Goal: Information Seeking & Learning: Learn about a topic

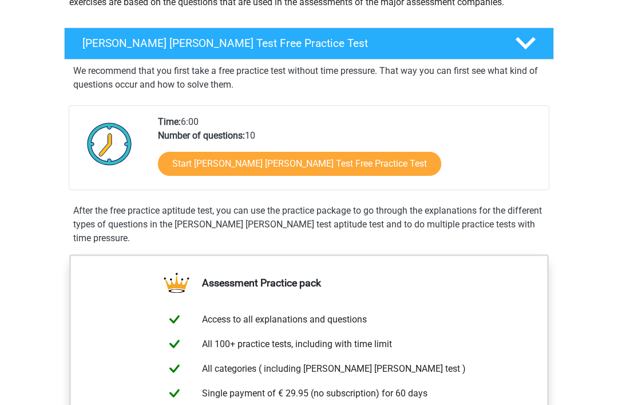
scroll to position [186, 0]
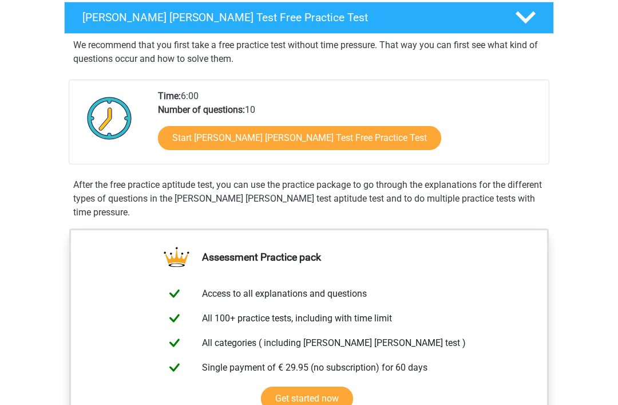
click at [333, 137] on link "Start Watson Glaser Test Free Practice Test" at bounding box center [299, 138] width 283 height 24
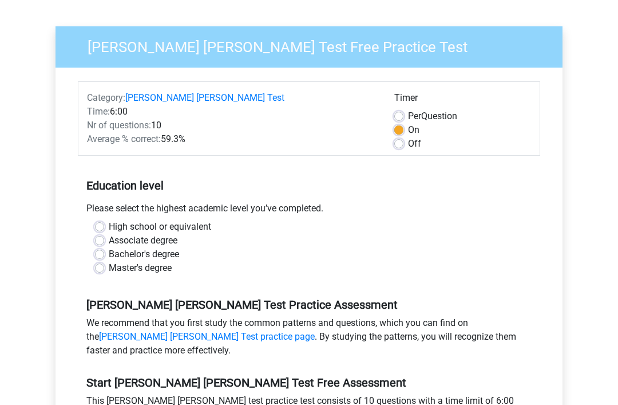
scroll to position [81, 0]
click at [109, 261] on label "Master's degree" at bounding box center [140, 268] width 63 height 14
click at [104, 261] on input "Master's degree" at bounding box center [99, 266] width 9 height 11
radio input "true"
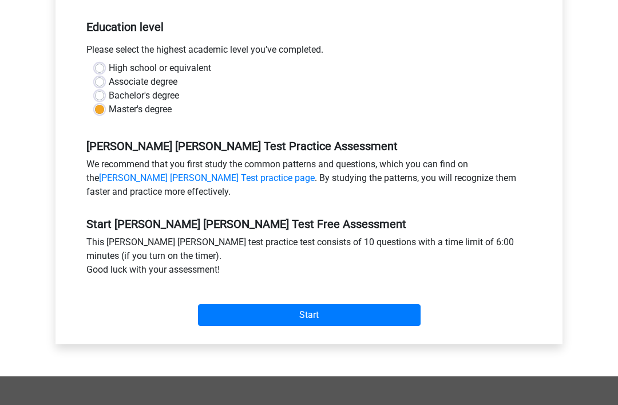
scroll to position [240, 0]
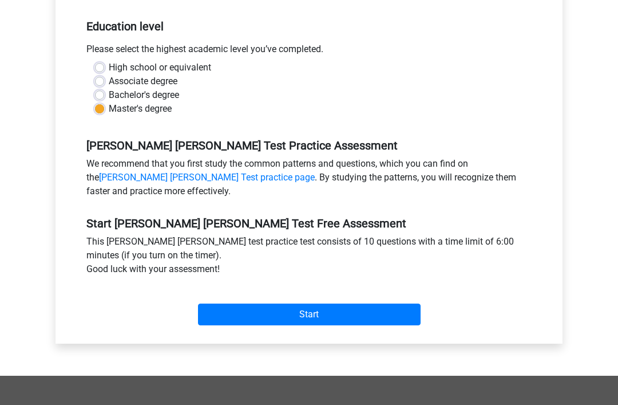
click at [410, 303] on input "Start" at bounding box center [309, 314] width 223 height 22
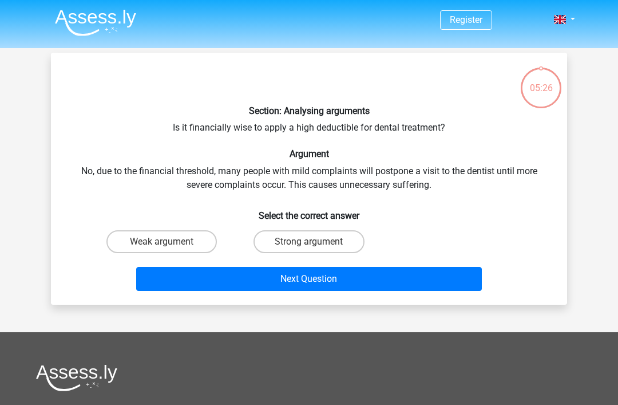
click at [140, 234] on label "Weak argument" at bounding box center [161, 241] width 110 height 23
click at [162, 242] on input "Weak argument" at bounding box center [165, 245] width 7 height 7
radio input "true"
click at [441, 276] on button "Next Question" at bounding box center [309, 279] width 346 height 24
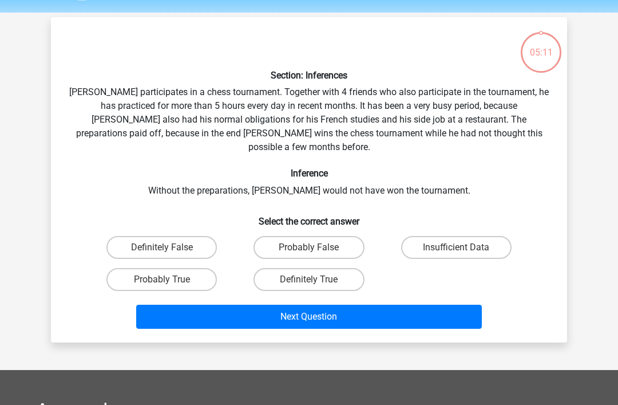
scroll to position [53, 0]
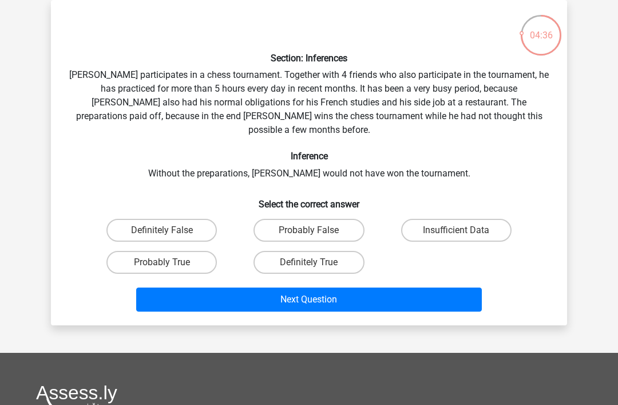
click at [168, 258] on label "Probably True" at bounding box center [161, 262] width 110 height 23
click at [168, 262] on input "Probably True" at bounding box center [165, 265] width 7 height 7
radio input "true"
click at [391, 296] on button "Next Question" at bounding box center [309, 299] width 346 height 24
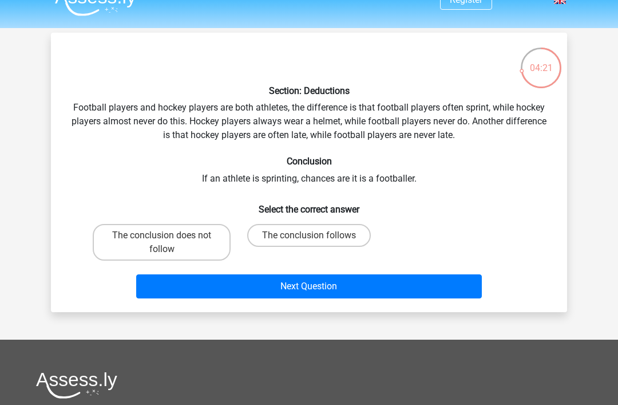
scroll to position [17, 0]
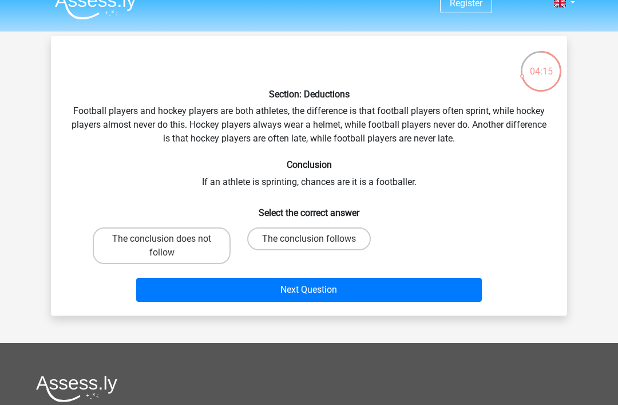
click at [186, 243] on label "The conclusion does not follow" at bounding box center [162, 245] width 138 height 37
click at [169, 243] on input "The conclusion does not follow" at bounding box center [165, 242] width 7 height 7
radio input "true"
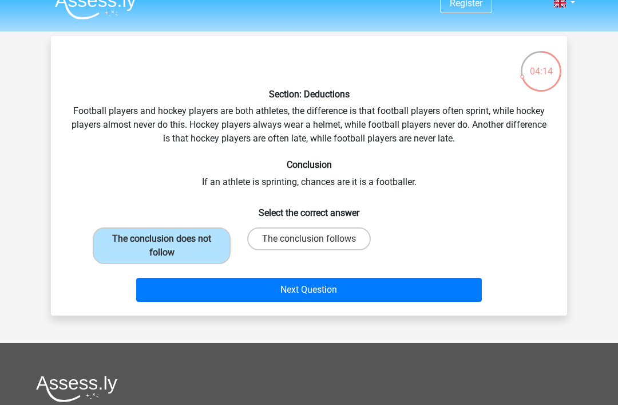
click at [440, 288] on button "Next Question" at bounding box center [309, 290] width 346 height 24
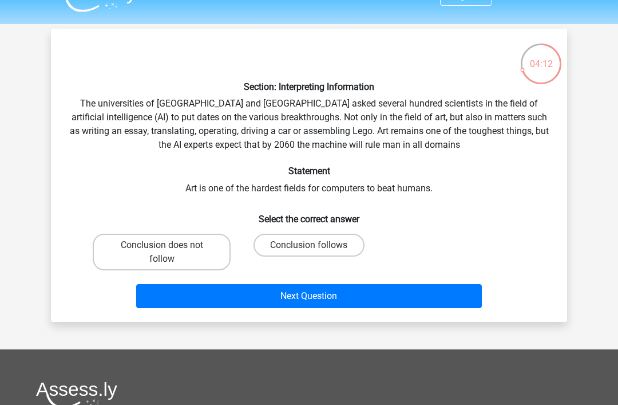
scroll to position [23, 0]
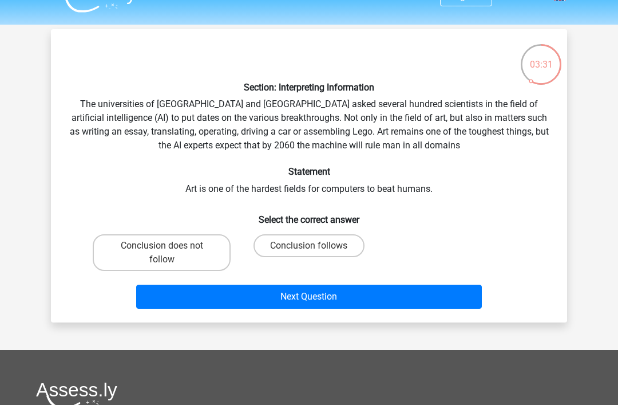
click at [342, 243] on label "Conclusion follows" at bounding box center [309, 245] width 110 height 23
click at [317, 246] on input "Conclusion follows" at bounding box center [312, 249] width 7 height 7
radio input "true"
click at [391, 295] on button "Next Question" at bounding box center [309, 296] width 346 height 24
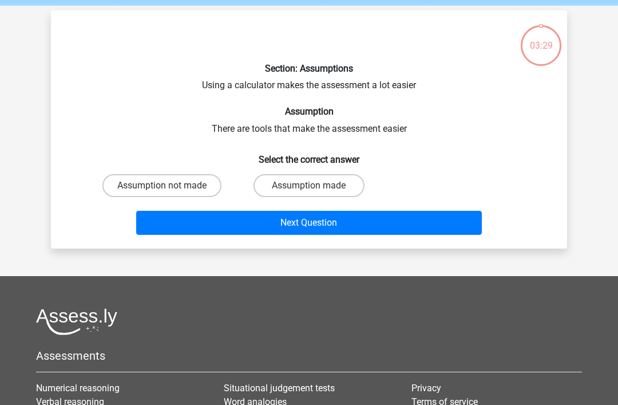
scroll to position [53, 0]
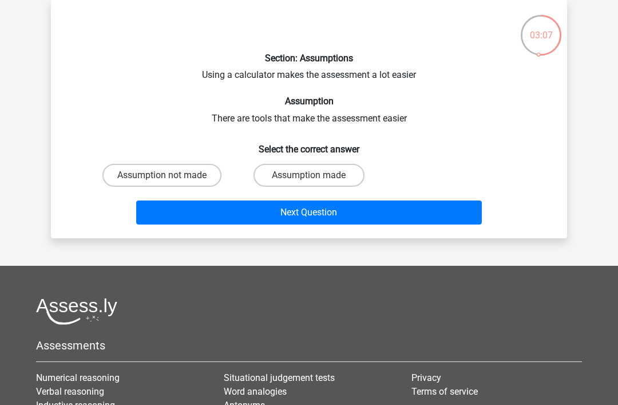
click at [355, 177] on label "Assumption made" at bounding box center [309, 175] width 110 height 23
click at [317, 177] on input "Assumption made" at bounding box center [312, 178] width 7 height 7
radio input "true"
click at [390, 210] on button "Next Question" at bounding box center [309, 212] width 346 height 24
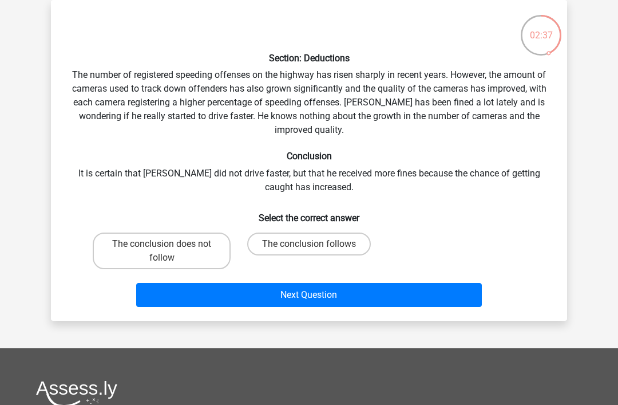
click at [184, 255] on label "The conclusion does not follow" at bounding box center [162, 250] width 138 height 37
click at [169, 251] on input "The conclusion does not follow" at bounding box center [165, 247] width 7 height 7
radio input "true"
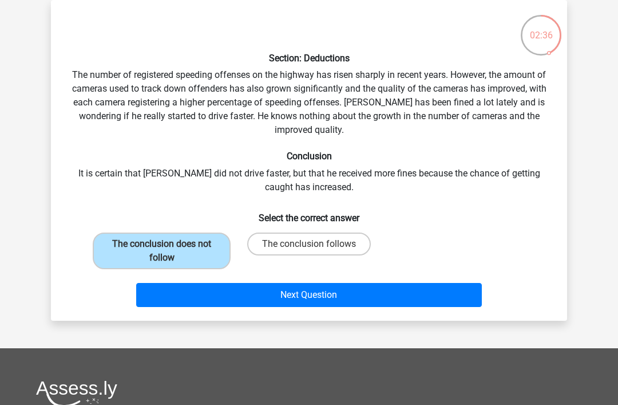
click at [397, 293] on button "Next Question" at bounding box center [309, 295] width 346 height 24
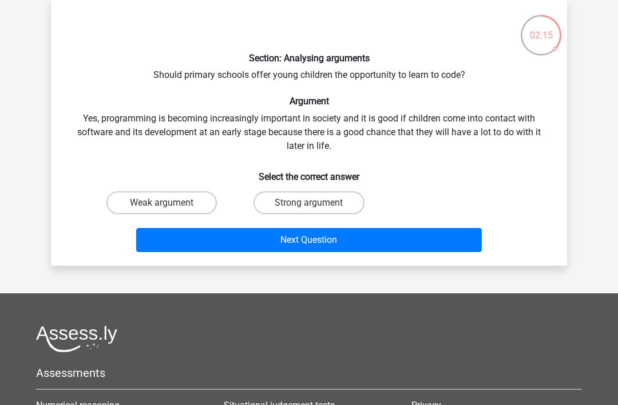
click at [346, 203] on label "Strong argument" at bounding box center [309, 202] width 110 height 23
click at [317, 203] on input "Strong argument" at bounding box center [312, 206] width 7 height 7
radio input "true"
click at [448, 244] on button "Next Question" at bounding box center [309, 240] width 346 height 24
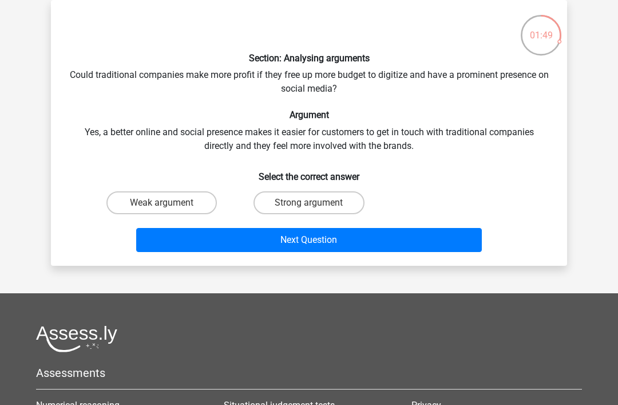
click at [169, 205] on input "Weak argument" at bounding box center [165, 206] width 7 height 7
radio input "true"
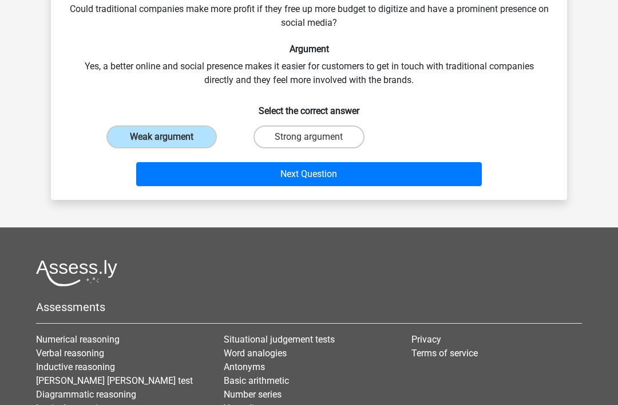
click at [391, 175] on button "Next Question" at bounding box center [309, 174] width 346 height 24
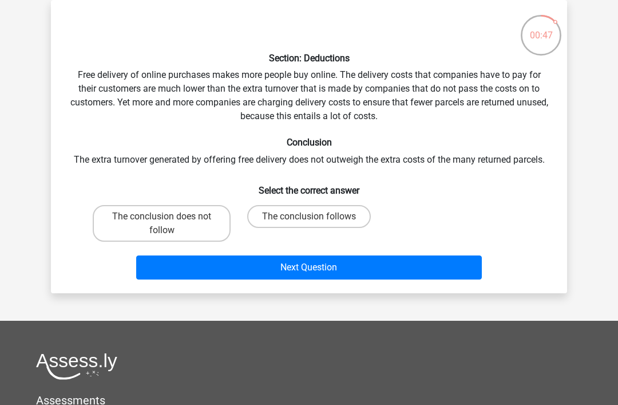
click at [199, 223] on label "The conclusion does not follow" at bounding box center [162, 223] width 138 height 37
click at [169, 223] on input "The conclusion does not follow" at bounding box center [165, 219] width 7 height 7
radio input "true"
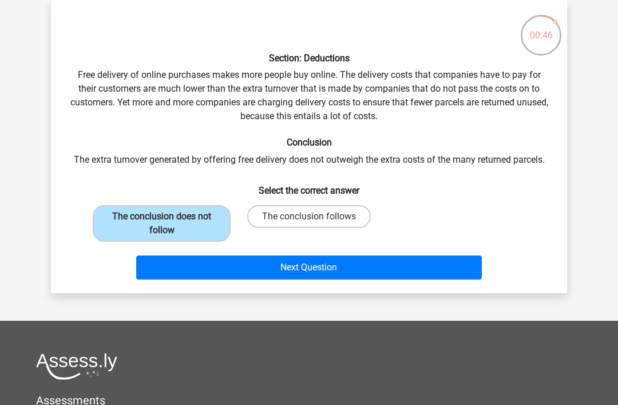
click at [383, 271] on button "Next Question" at bounding box center [309, 267] width 346 height 24
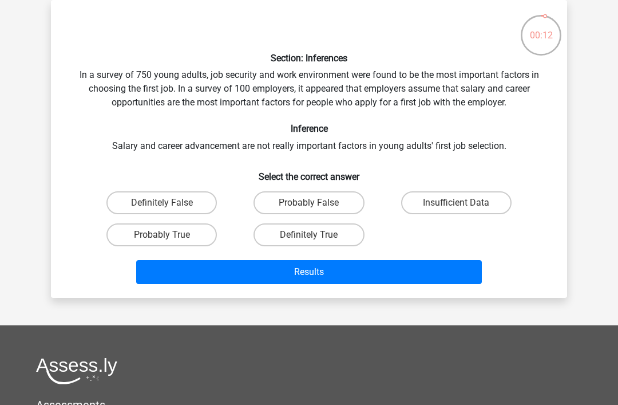
click at [335, 193] on label "Probably False" at bounding box center [309, 202] width 110 height 23
click at [317, 203] on input "Probably False" at bounding box center [312, 206] width 7 height 7
radio input "true"
click at [439, 277] on button "Results" at bounding box center [309, 272] width 346 height 24
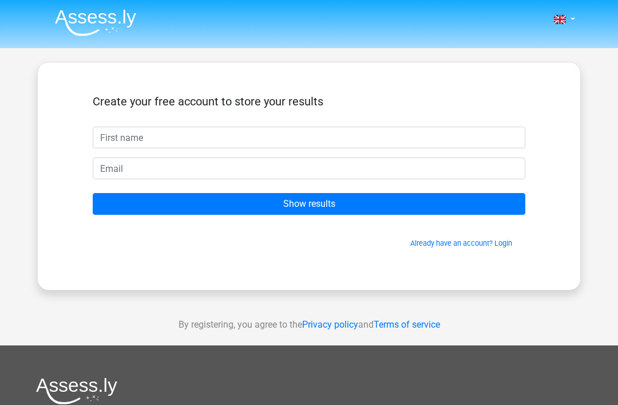
click at [468, 140] on input "text" at bounding box center [309, 137] width 433 height 22
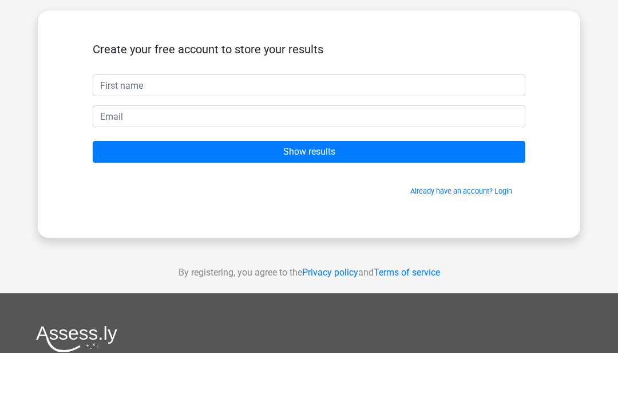
click at [611, 96] on div "Nederlands English" at bounding box center [309, 323] width 618 height 647
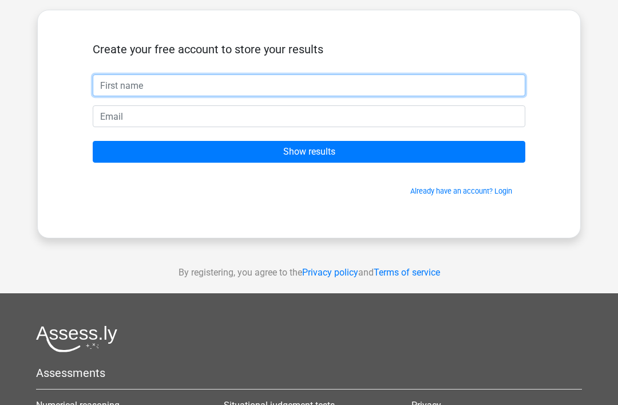
click at [322, 91] on input "text" at bounding box center [309, 85] width 433 height 22
type input "[PERSON_NAME]"
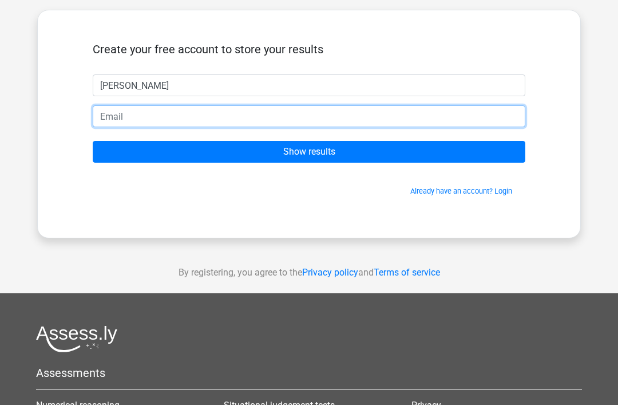
click at [237, 109] on input "email" at bounding box center [309, 116] width 433 height 22
type input "[PERSON_NAME][EMAIL_ADDRESS][DOMAIN_NAME]"
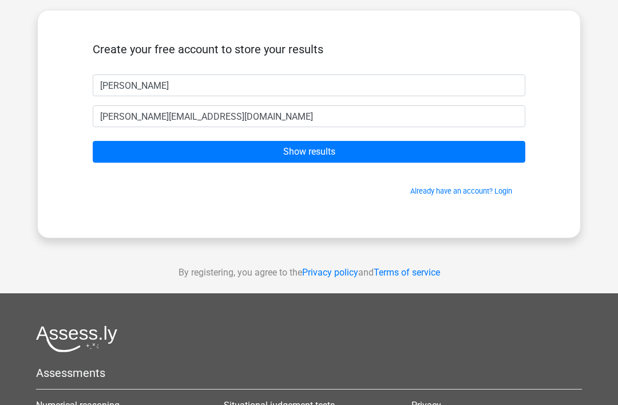
click at [444, 151] on input "Show results" at bounding box center [309, 152] width 433 height 22
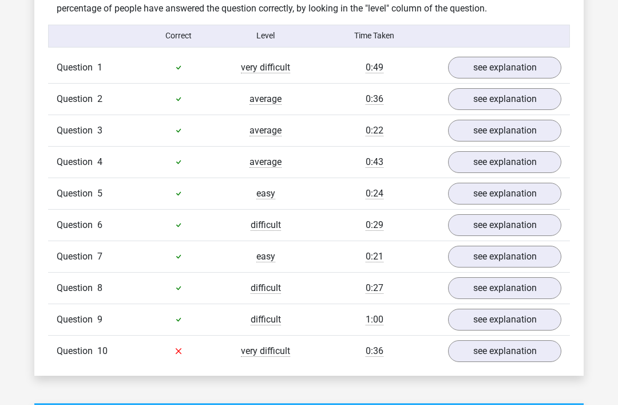
scroll to position [885, 0]
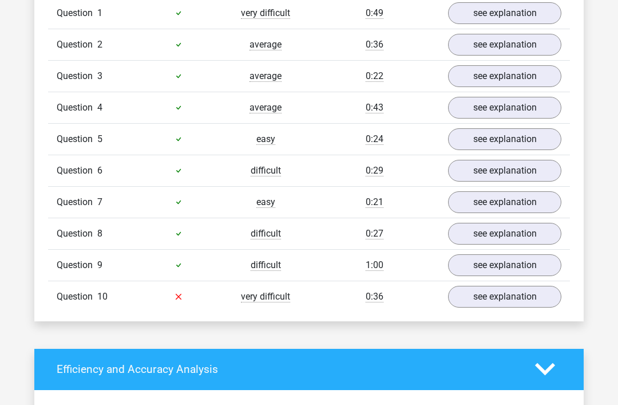
click at [524, 286] on link "see explanation" at bounding box center [504, 297] width 113 height 22
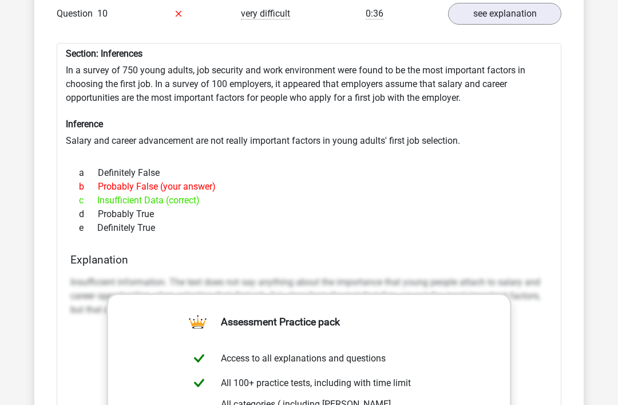
scroll to position [1241, 0]
click at [500, 222] on div "e Definitely True" at bounding box center [308, 229] width 477 height 14
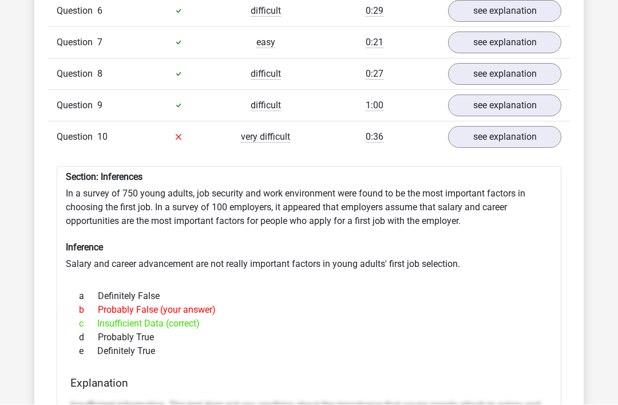
scroll to position [1121, 0]
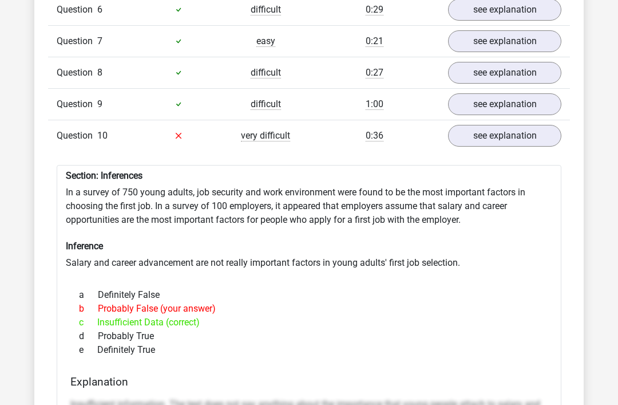
click at [542, 288] on div "a Definitely False" at bounding box center [308, 295] width 477 height 14
click at [536, 125] on link "see explanation" at bounding box center [504, 136] width 113 height 22
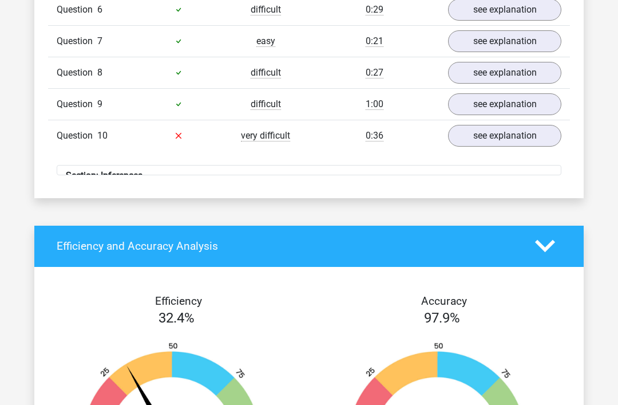
click at [533, 93] on link "see explanation" at bounding box center [504, 104] width 113 height 22
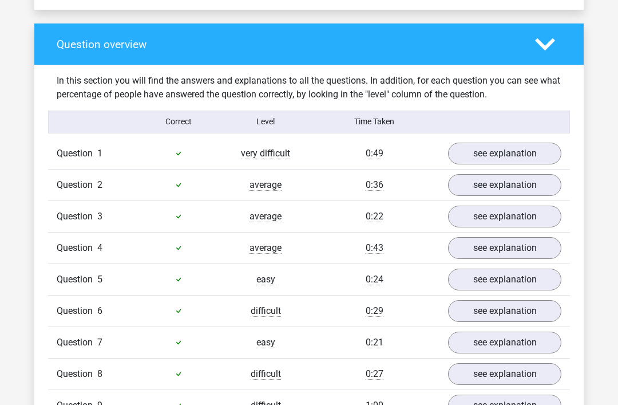
scroll to position [819, 0]
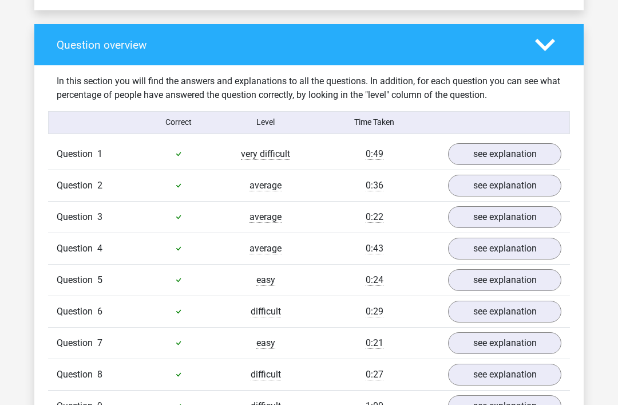
click at [525, 143] on link "see explanation" at bounding box center [504, 154] width 113 height 22
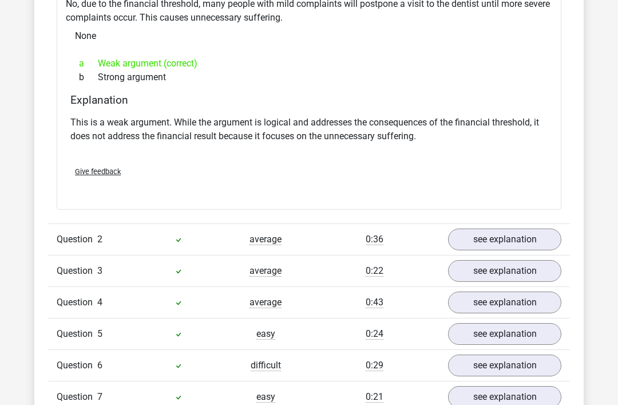
scroll to position [1069, 0]
click at [542, 228] on link "see explanation" at bounding box center [504, 239] width 113 height 22
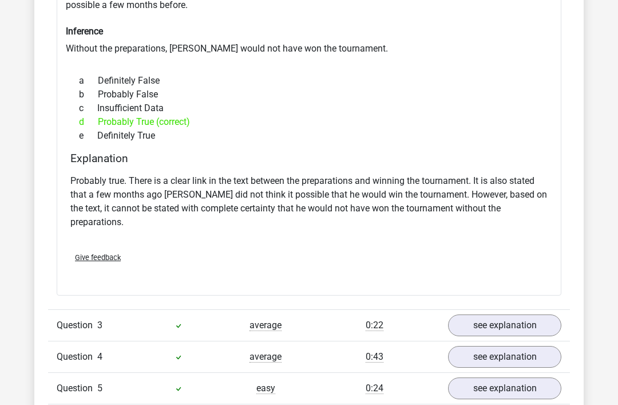
scroll to position [1437, 0]
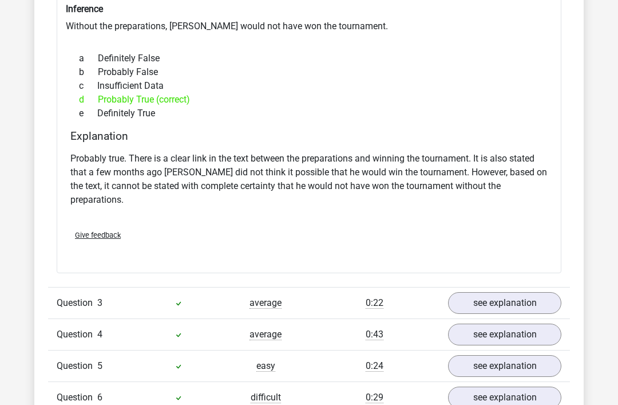
click at [546, 292] on link "see explanation" at bounding box center [504, 303] width 113 height 22
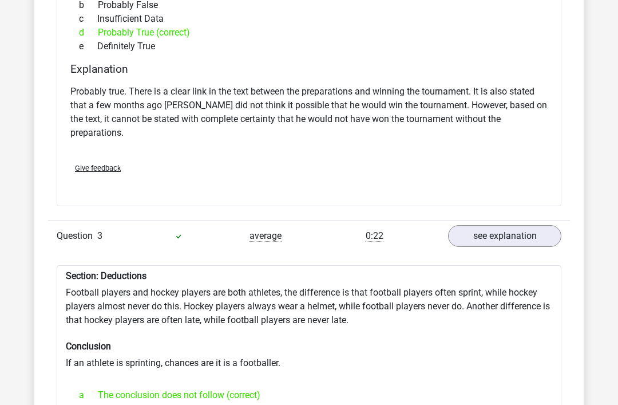
scroll to position [1504, 0]
click at [536, 225] on link "see explanation" at bounding box center [504, 236] width 113 height 22
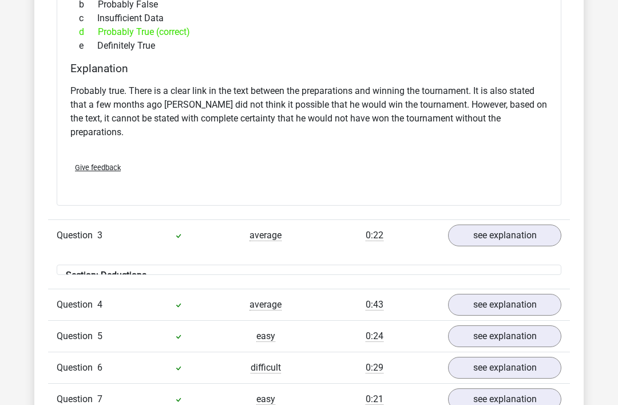
scroll to position [1504, 0]
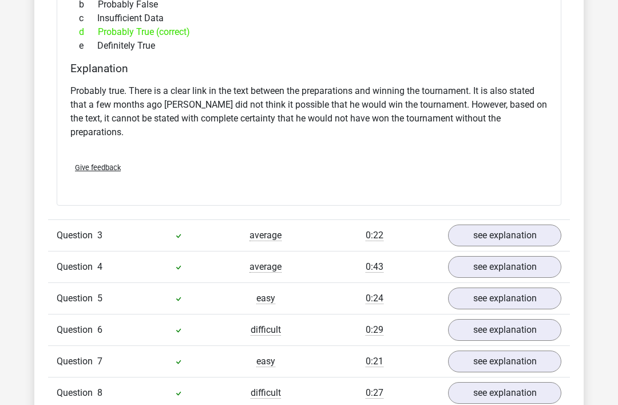
click at [549, 224] on link "see explanation" at bounding box center [504, 235] width 113 height 22
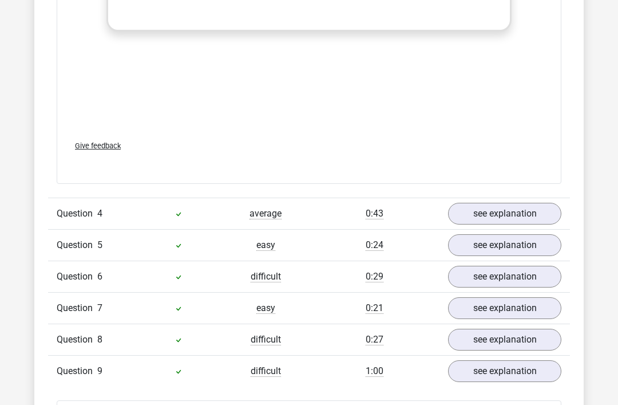
click at [533, 203] on link "see explanation" at bounding box center [504, 214] width 113 height 22
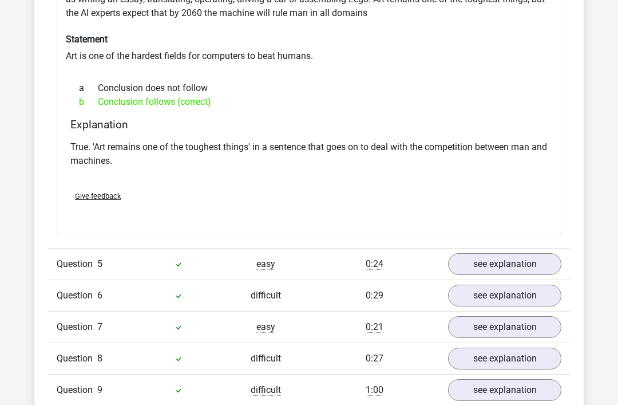
scroll to position [2466, 0]
click at [541, 253] on link "see explanation" at bounding box center [504, 264] width 113 height 22
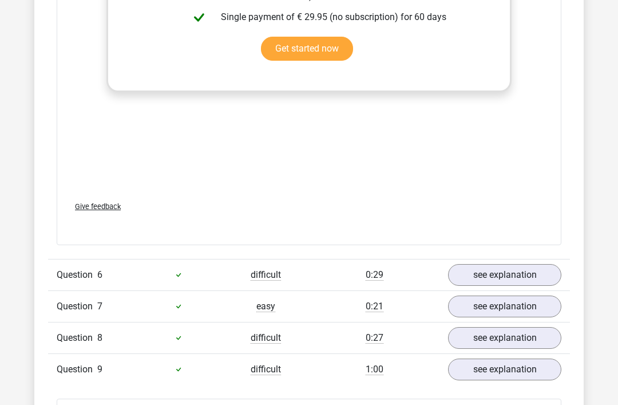
scroll to position [3070, 0]
click at [528, 264] on link "see explanation" at bounding box center [504, 275] width 113 height 22
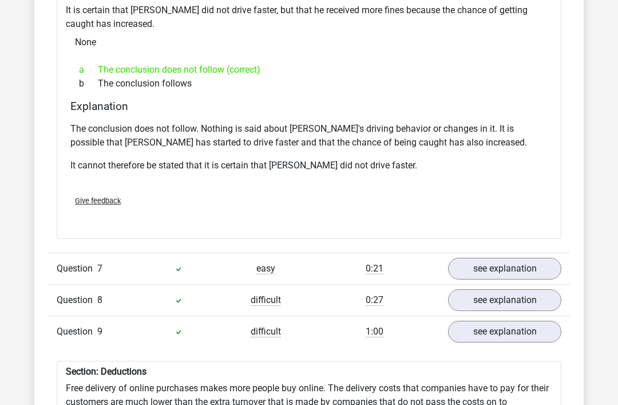
scroll to position [3489, 0]
click at [547, 258] on link "see explanation" at bounding box center [504, 269] width 113 height 22
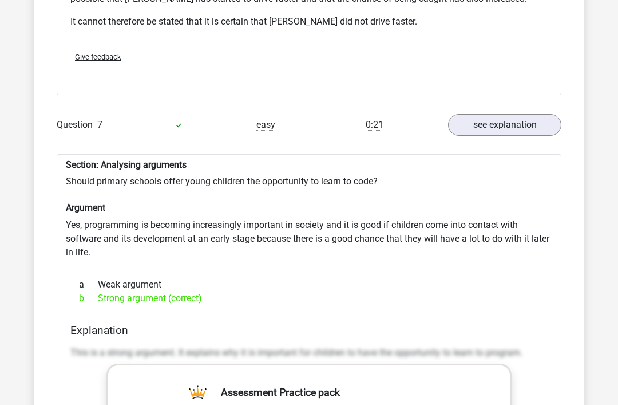
scroll to position [3633, 0]
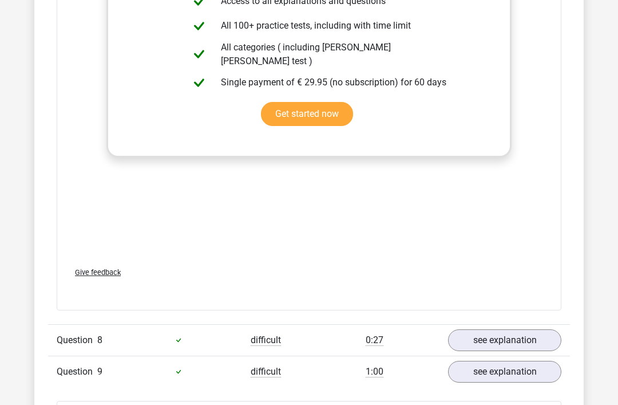
click at [530, 329] on link "see explanation" at bounding box center [504, 340] width 113 height 22
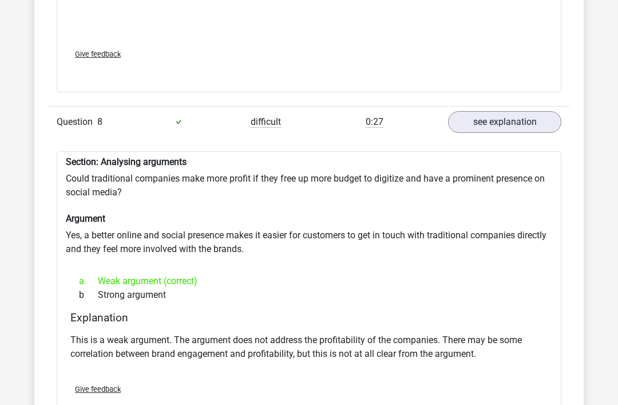
scroll to position [4280, 0]
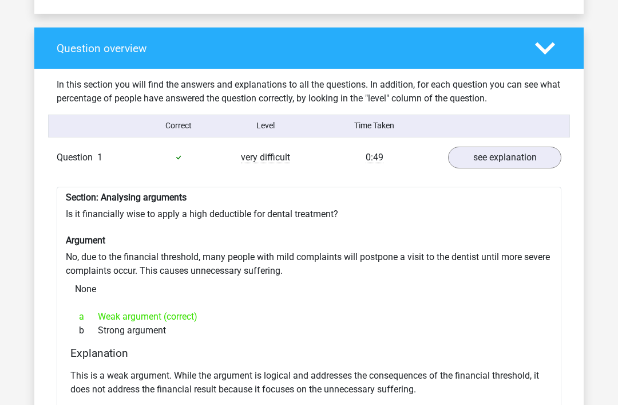
scroll to position [815, 0]
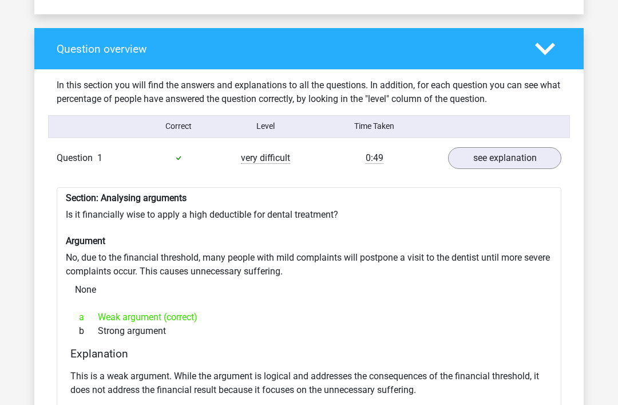
click at [544, 147] on link "see explanation" at bounding box center [504, 158] width 113 height 22
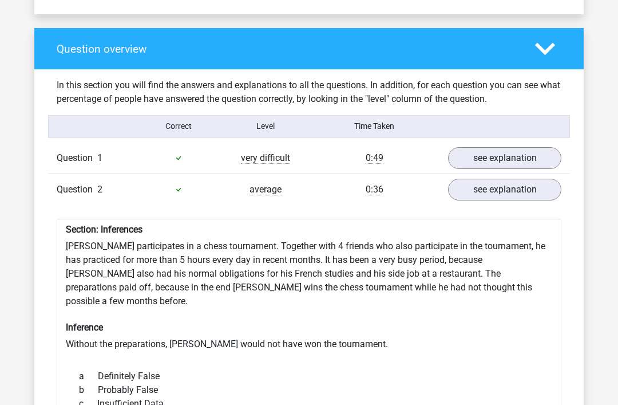
click at [539, 179] on link "see explanation" at bounding box center [504, 190] width 113 height 22
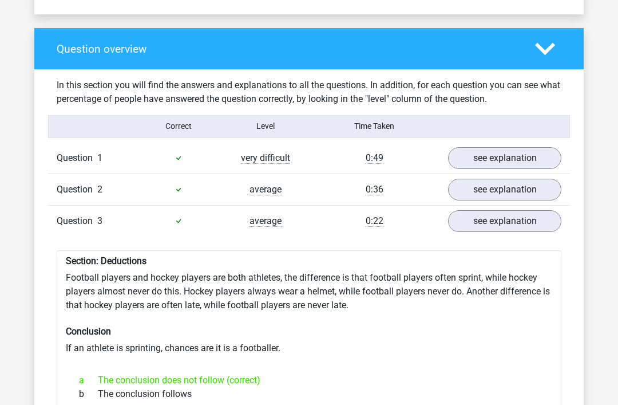
click at [540, 210] on link "see explanation" at bounding box center [504, 221] width 113 height 22
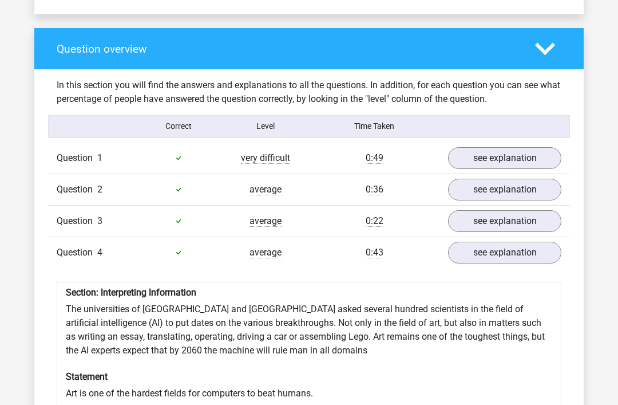
click at [538, 242] on link "see explanation" at bounding box center [504, 253] width 113 height 22
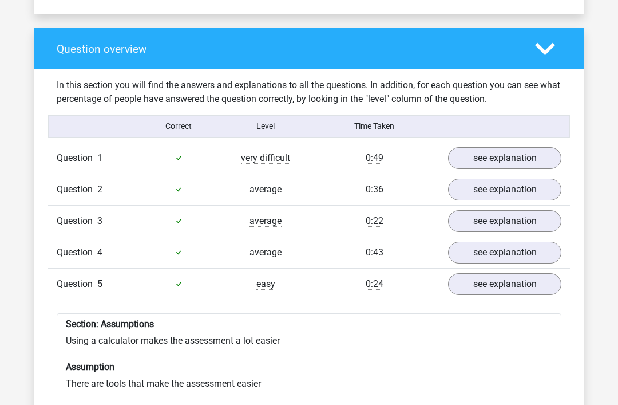
click at [537, 273] on link "see explanation" at bounding box center [504, 284] width 113 height 22
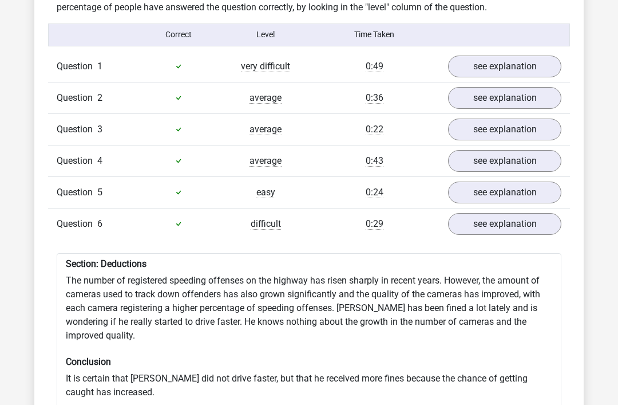
scroll to position [907, 0]
click at [535, 213] on link "see explanation" at bounding box center [504, 224] width 113 height 22
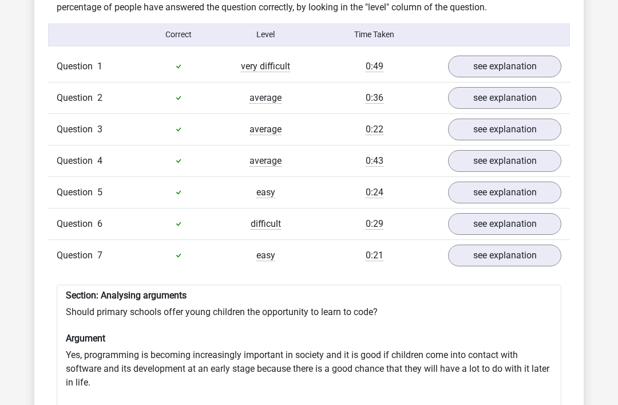
click at [533, 244] on link "see explanation" at bounding box center [504, 255] width 113 height 22
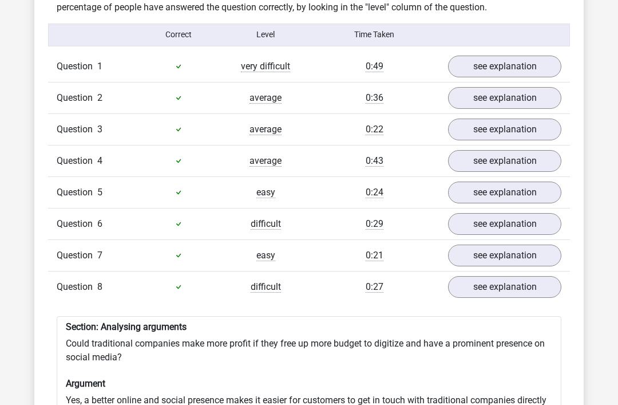
click at [531, 276] on link "see explanation" at bounding box center [504, 287] width 113 height 22
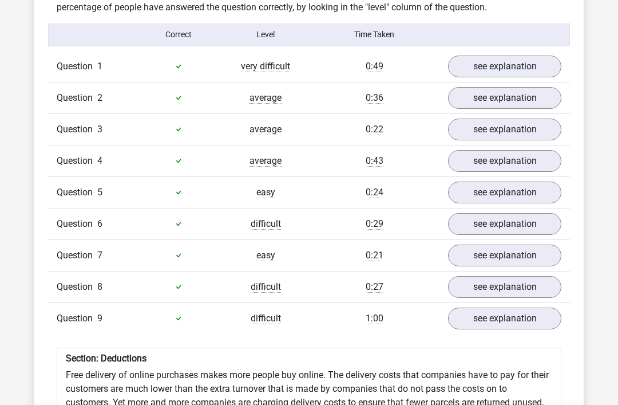
click at [531, 307] on link "see explanation" at bounding box center [504, 318] width 113 height 22
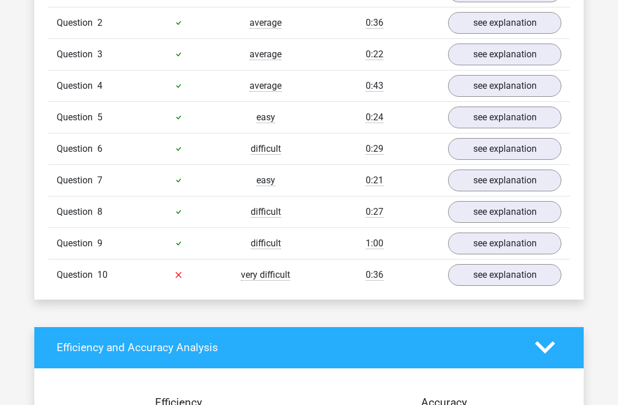
scroll to position [986, 0]
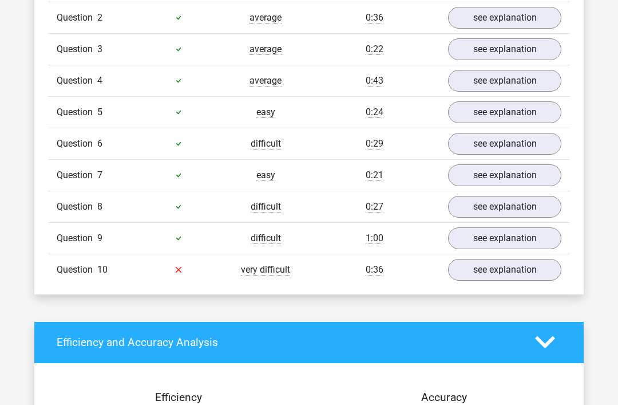
click at [537, 259] on link "see explanation" at bounding box center [504, 270] width 113 height 22
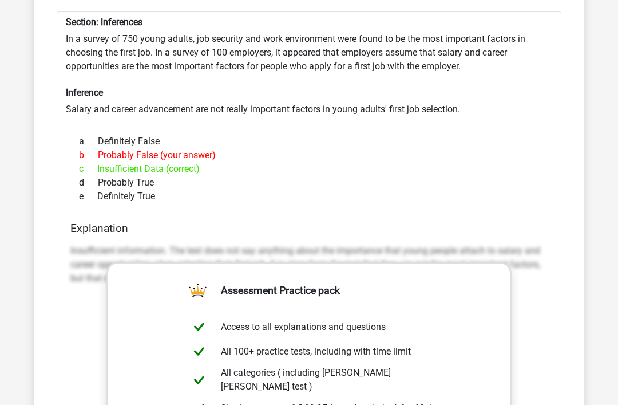
scroll to position [1274, 0]
click at [527, 248] on p "Insufficient information. The text does not say anything about the importance t…" at bounding box center [308, 264] width 477 height 41
click at [533, 244] on p "Insufficient information. The text does not say anything about the importance t…" at bounding box center [308, 264] width 477 height 41
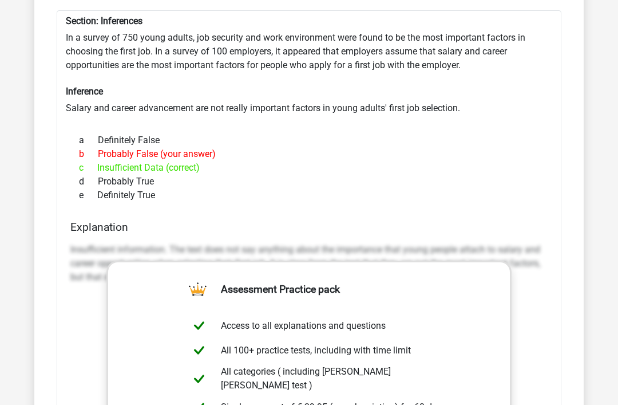
scroll to position [1280, 0]
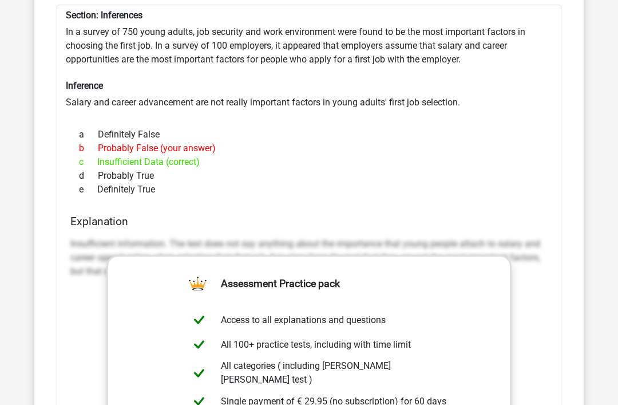
click at [488, 238] on p "Insufficient information. The text does not say anything about the importance t…" at bounding box center [308, 258] width 477 height 41
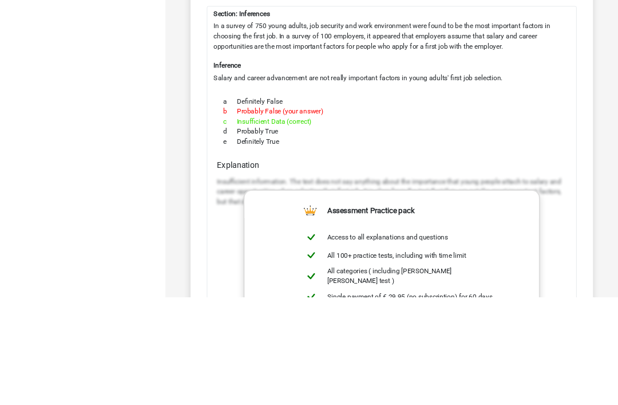
scroll to position [1359, 0]
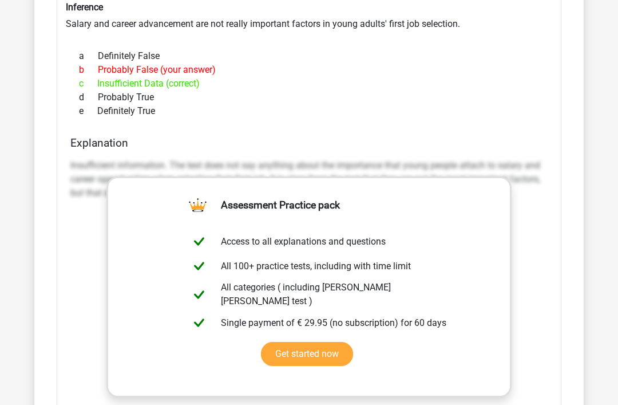
click at [565, 159] on div "In this section you will find the answers and explanations to all the questions…" at bounding box center [309, 49] width 532 height 1048
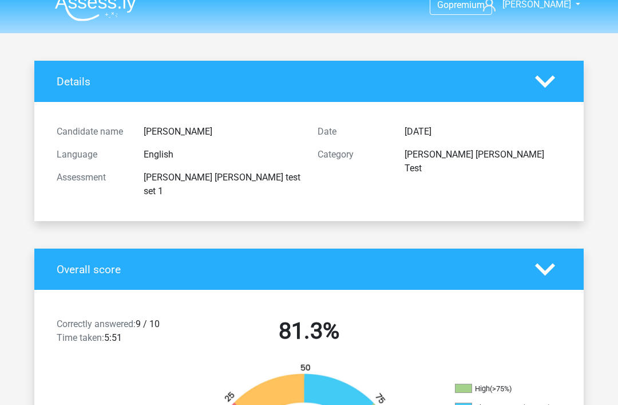
scroll to position [0, 0]
